Goal: Information Seeking & Learning: Learn about a topic

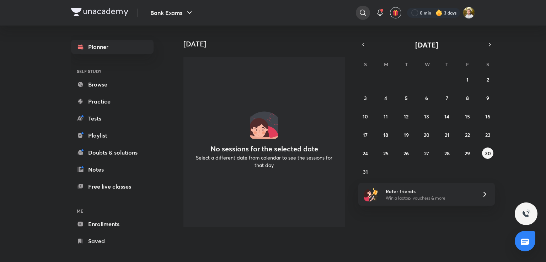
click at [363, 13] on icon at bounding box center [362, 13] width 9 height 9
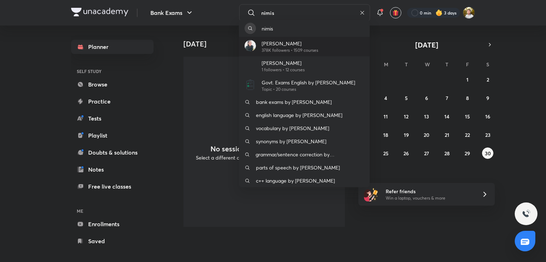
type input "nimis"
click at [279, 46] on p "[PERSON_NAME]" at bounding box center [289, 43] width 56 height 7
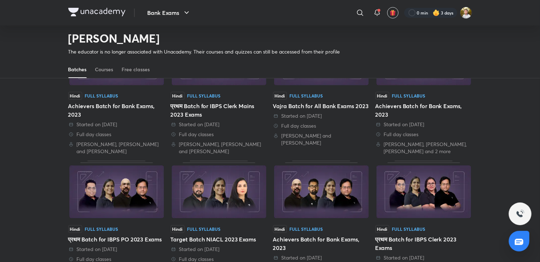
scroll to position [105, 0]
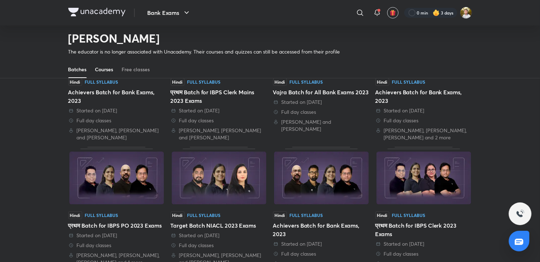
click at [99, 69] on div "Courses" at bounding box center [104, 69] width 18 height 7
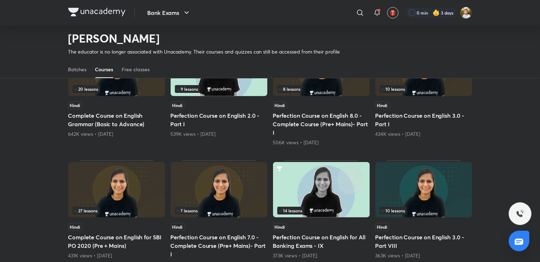
scroll to position [104, 0]
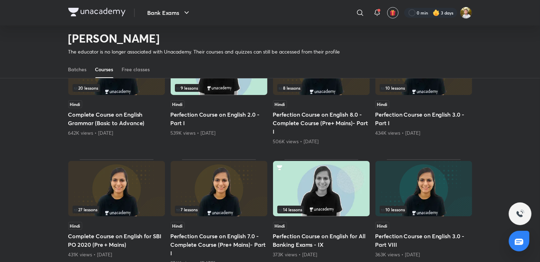
click at [437, 111] on h5 "Perfection Course on English 3.0 - Part I" at bounding box center [423, 118] width 97 height 17
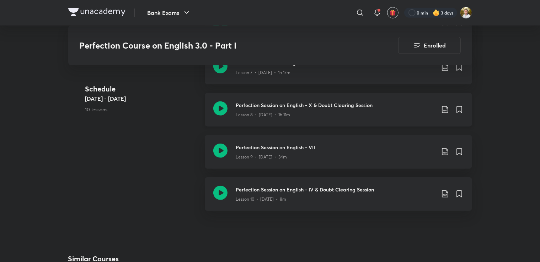
scroll to position [563, 0]
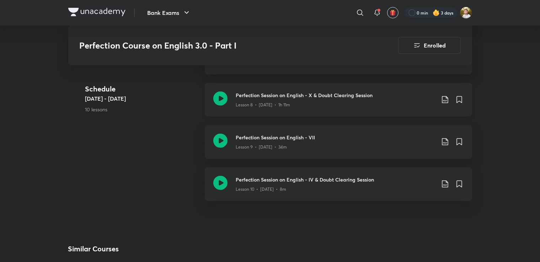
click at [273, 93] on h3 "Perfection Session on English - X & Doubt Clearing Session" at bounding box center [335, 95] width 199 height 7
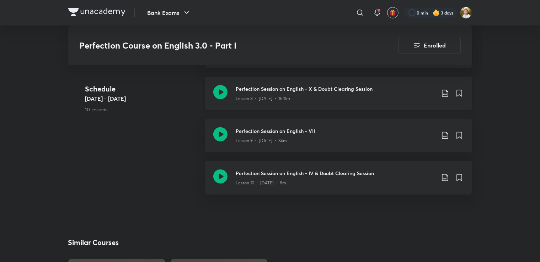
scroll to position [570, 0]
